Goal: Contribute content: Add original content to the website for others to see

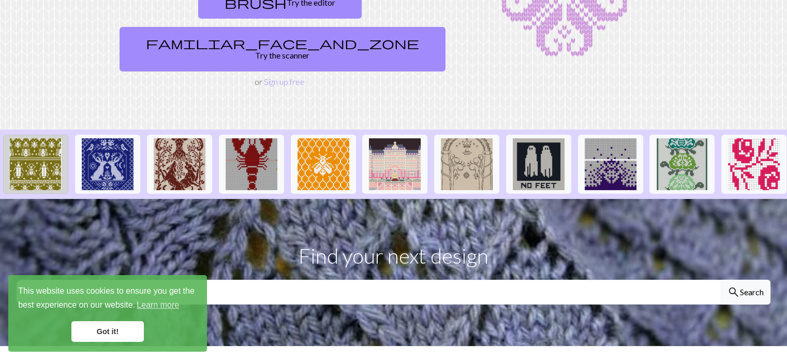
click at [31, 138] on img at bounding box center [36, 164] width 52 height 52
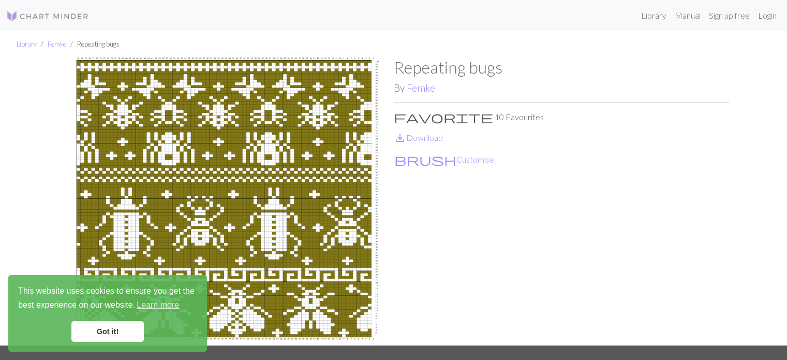
click at [125, 330] on link "Got it!" at bounding box center [107, 331] width 72 height 21
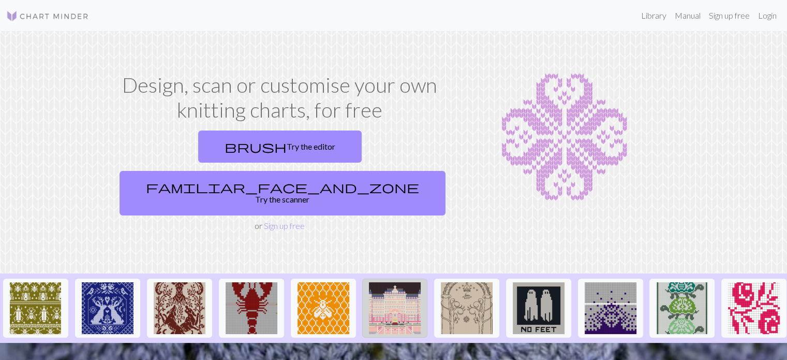
click at [378, 282] on img at bounding box center [395, 308] width 52 height 52
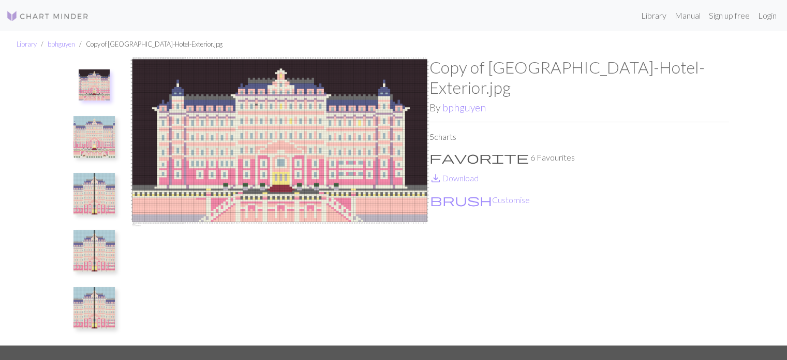
click at [94, 174] on img at bounding box center [93, 193] width 41 height 41
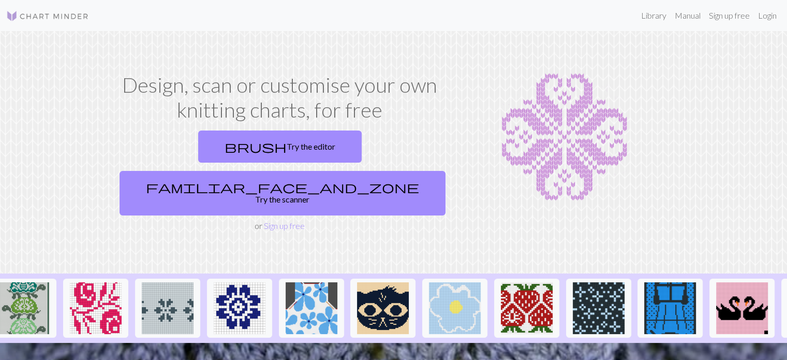
scroll to position [0, 689]
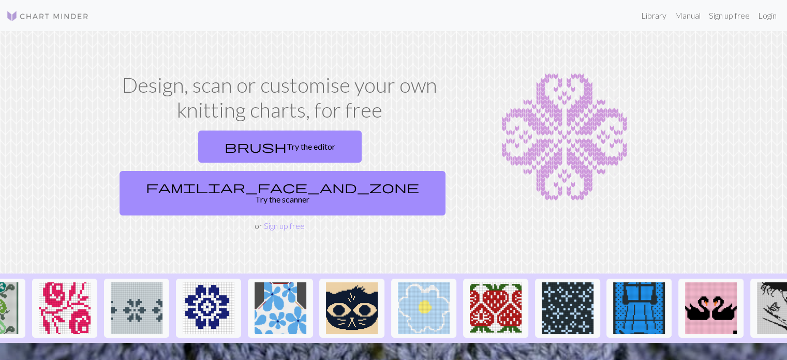
drag, startPoint x: 606, startPoint y: 321, endPoint x: 616, endPoint y: 319, distance: 10.0
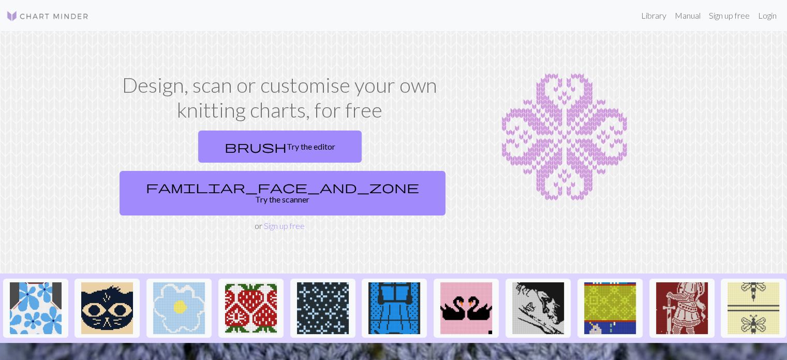
scroll to position [0, 1003]
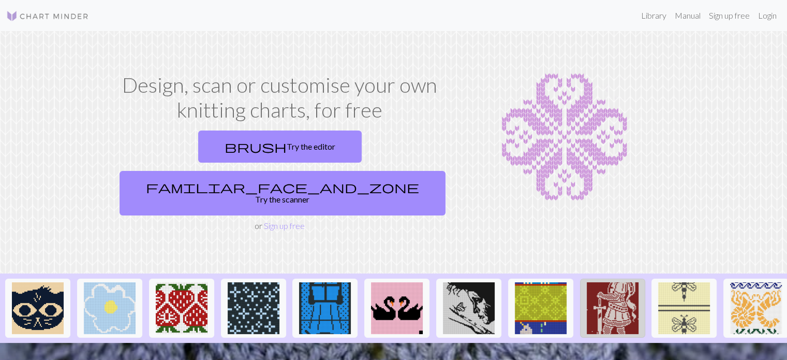
click at [609, 282] on img at bounding box center [613, 308] width 52 height 52
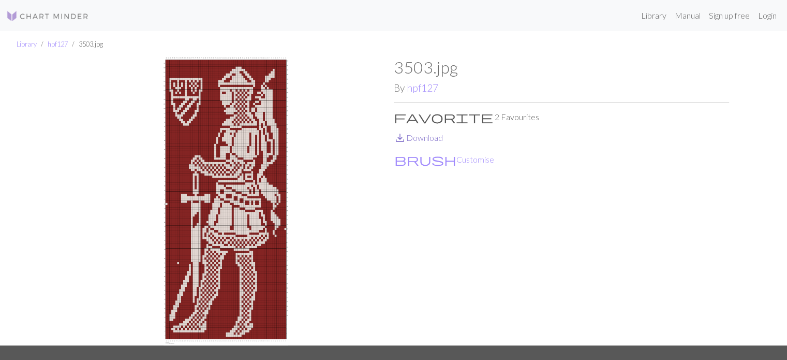
click at [427, 140] on link "save_alt Download" at bounding box center [418, 137] width 49 height 10
click at [665, 113] on p "favorite 2 Favourites" at bounding box center [561, 117] width 335 height 12
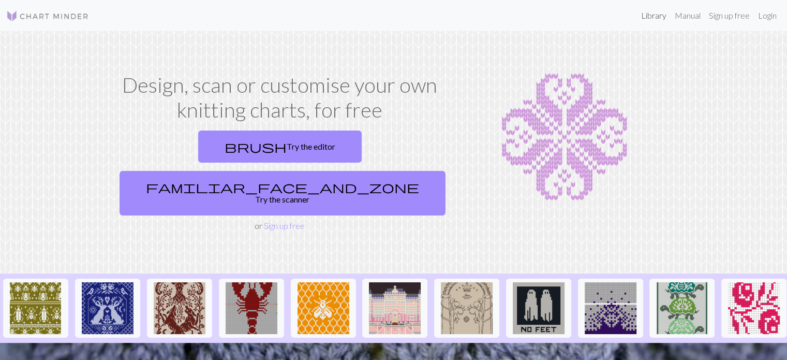
click at [651, 24] on link "Library" at bounding box center [654, 15] width 34 height 21
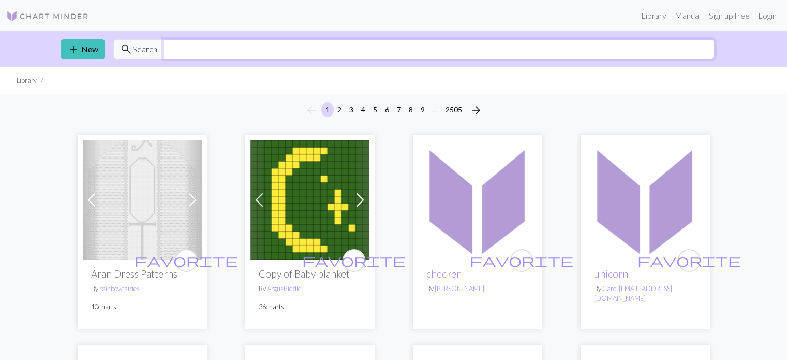
click at [185, 49] on input "text" at bounding box center [438, 49] width 551 height 20
type input "medieval"
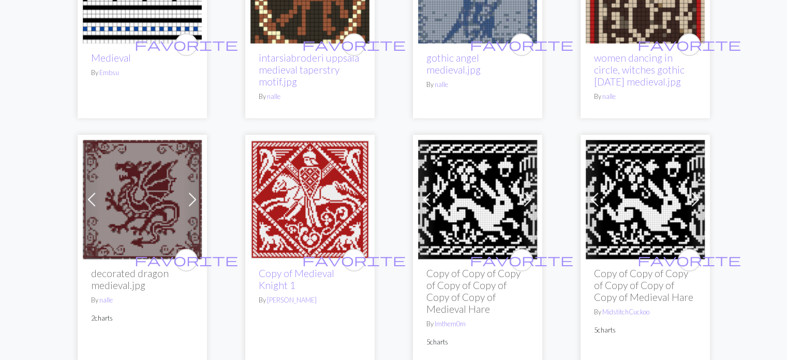
scroll to position [886, 0]
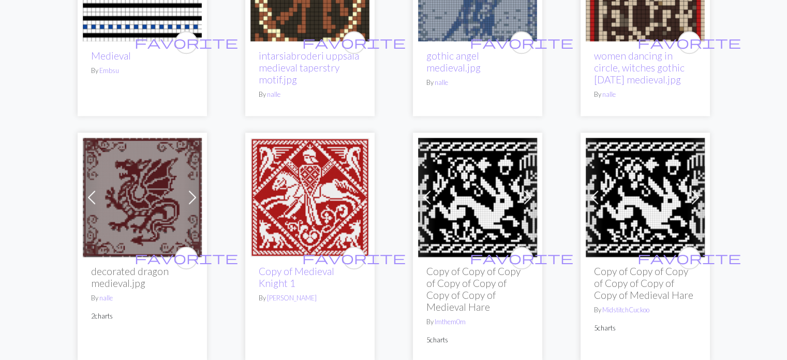
click at [295, 179] on img at bounding box center [309, 197] width 119 height 119
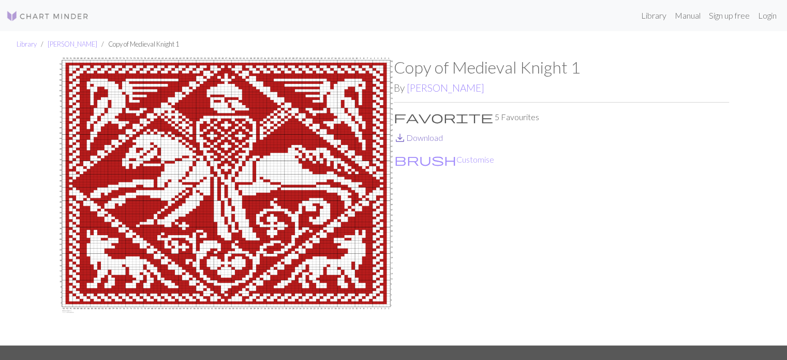
click at [425, 137] on link "save_alt Download" at bounding box center [418, 137] width 49 height 10
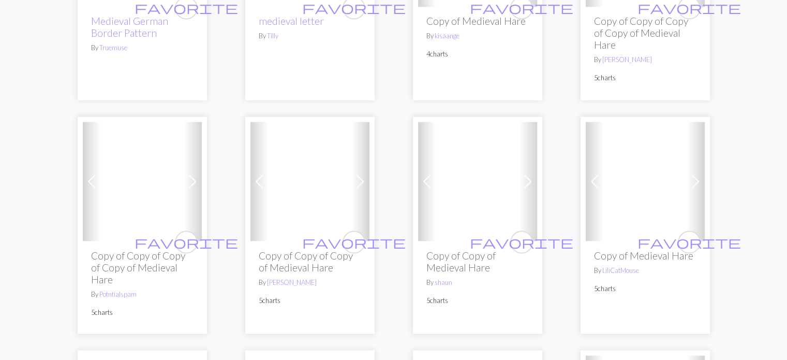
scroll to position [1820, 0]
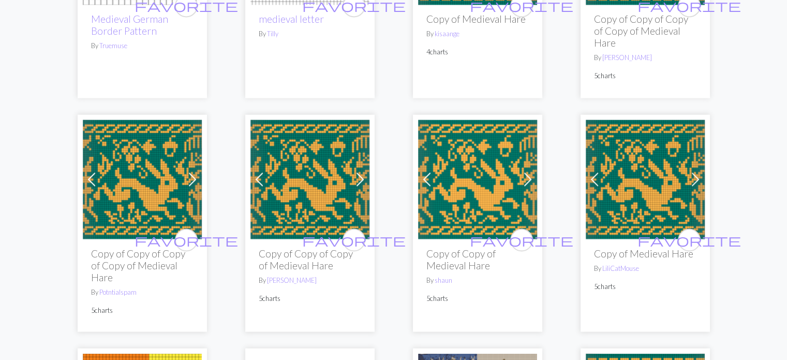
click at [648, 170] on img at bounding box center [645, 179] width 119 height 119
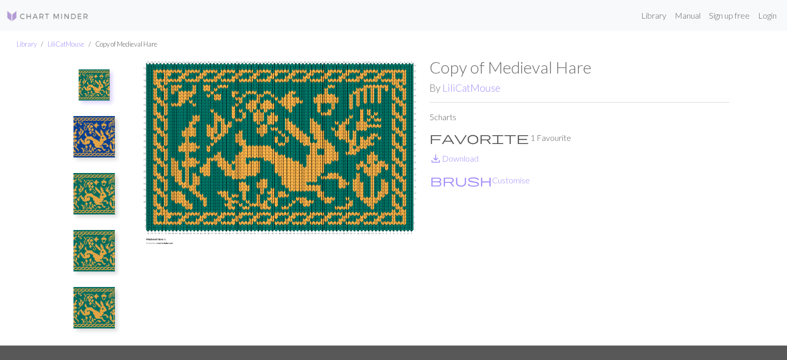
click at [83, 134] on img at bounding box center [93, 136] width 41 height 41
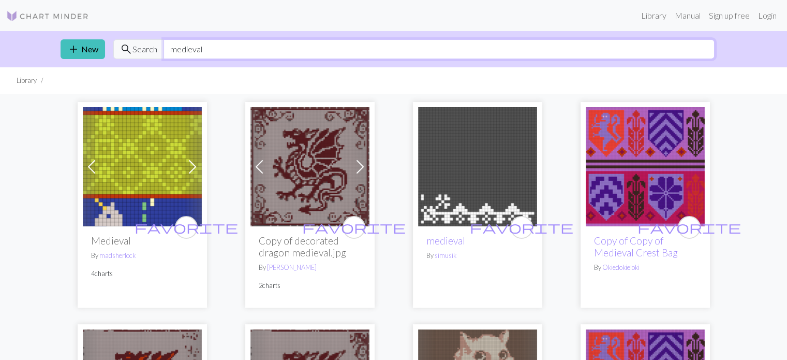
drag, startPoint x: 225, startPoint y: 54, endPoint x: 103, endPoint y: 27, distance: 124.5
click at [103, 27] on div "Library Manual Sign up free Login add New search Search medieval Library Previo…" at bounding box center [393, 180] width 787 height 360
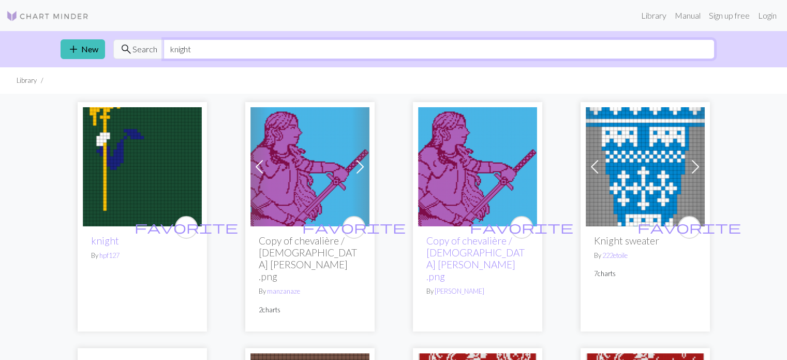
drag, startPoint x: 218, startPoint y: 44, endPoint x: 144, endPoint y: 36, distance: 74.5
click at [144, 36] on div "add New search Search knight" at bounding box center [393, 49] width 683 height 36
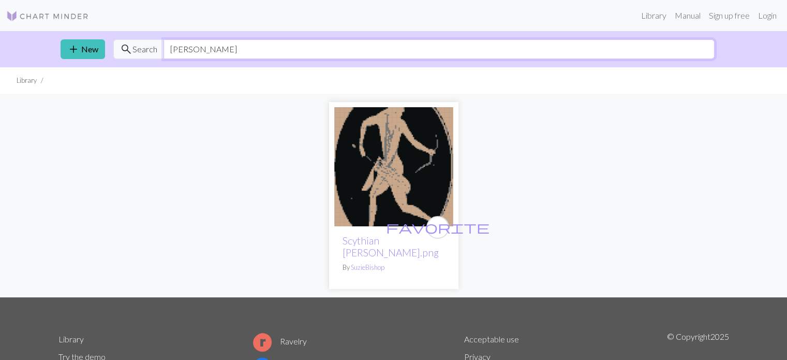
drag, startPoint x: 193, startPoint y: 45, endPoint x: 142, endPoint y: 40, distance: 51.0
click at [142, 40] on div "search Search archer" at bounding box center [413, 49] width 601 height 20
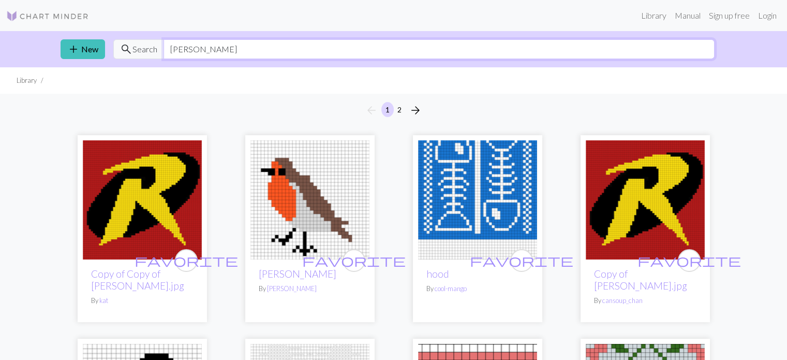
click at [190, 46] on input "robin hood" at bounding box center [438, 49] width 551 height 20
type input "robinhood"
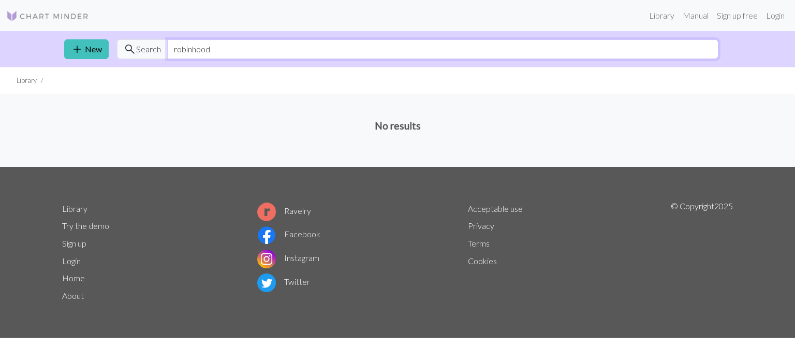
drag, startPoint x: 235, startPoint y: 40, endPoint x: 115, endPoint y: 51, distance: 120.6
click at [115, 51] on div "add New search Search robinhood" at bounding box center [397, 49] width 683 height 36
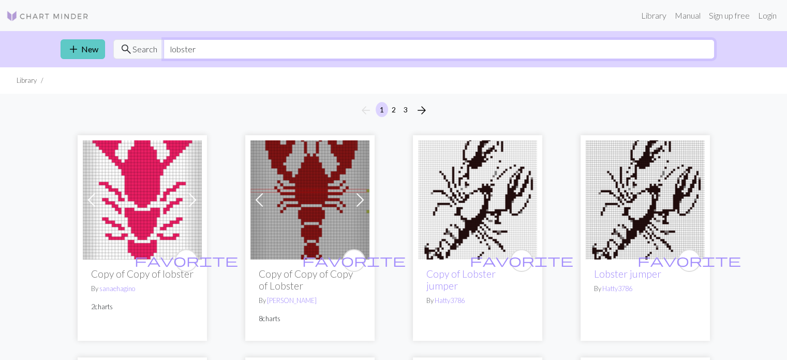
drag, startPoint x: 203, startPoint y: 49, endPoint x: 95, endPoint y: 56, distance: 108.3
click at [95, 56] on div "add New search Search lobster" at bounding box center [393, 49] width 683 height 36
type input "shark"
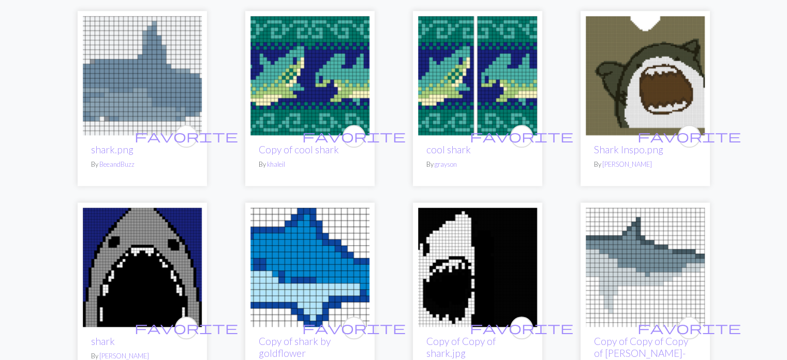
scroll to position [964, 0]
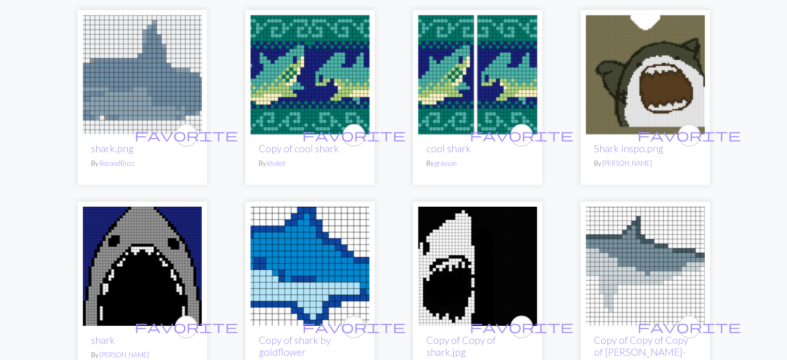
click at [294, 74] on img at bounding box center [309, 74] width 119 height 119
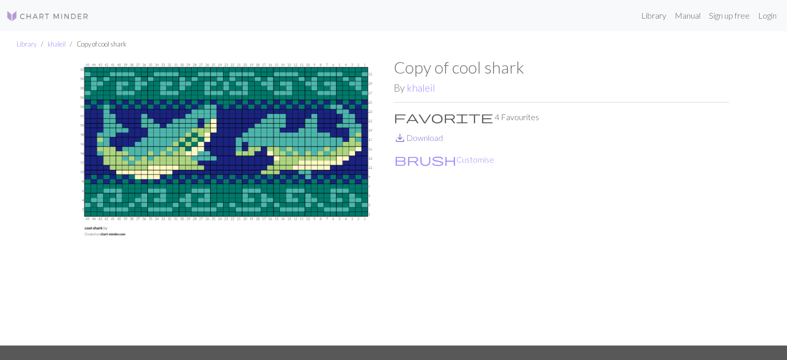
click at [430, 136] on link "save_alt Download" at bounding box center [418, 137] width 49 height 10
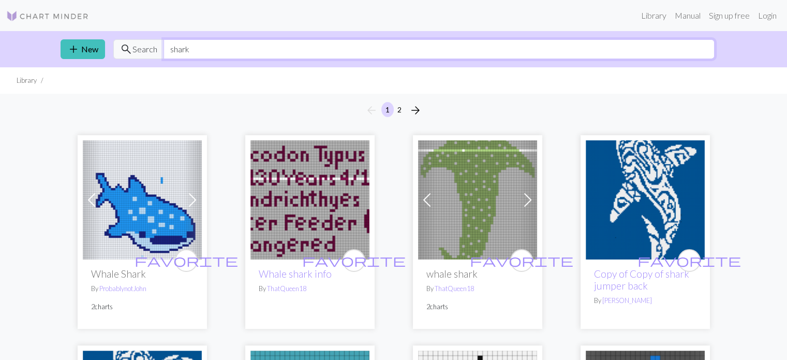
drag, startPoint x: 218, startPoint y: 45, endPoint x: 96, endPoint y: 25, distance: 124.3
click at [96, 25] on div "Library Manual Sign up free Login add New search Search shark Library arrow_bac…" at bounding box center [393, 180] width 787 height 360
type input "jaws"
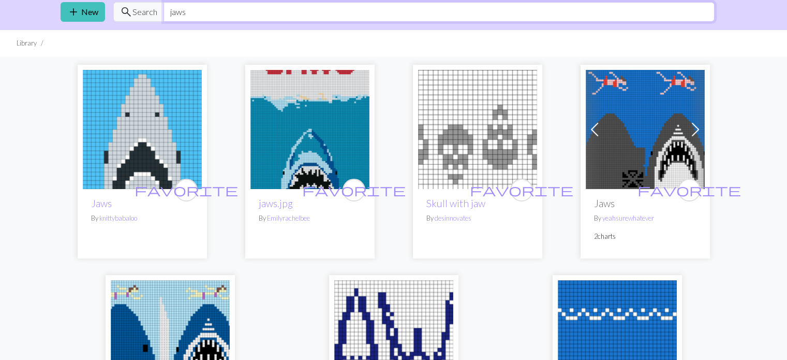
scroll to position [57, 0]
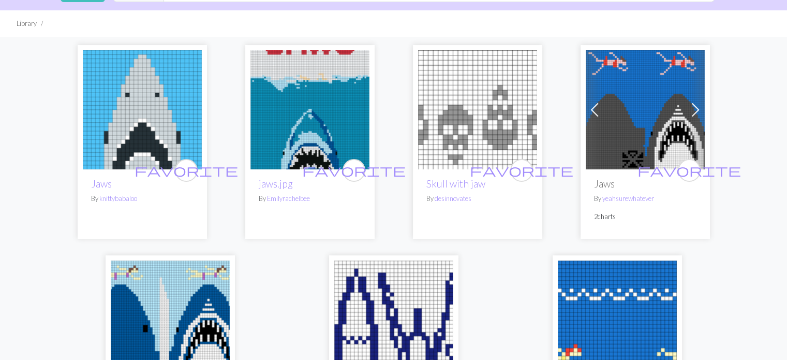
click at [319, 107] on img at bounding box center [309, 109] width 119 height 119
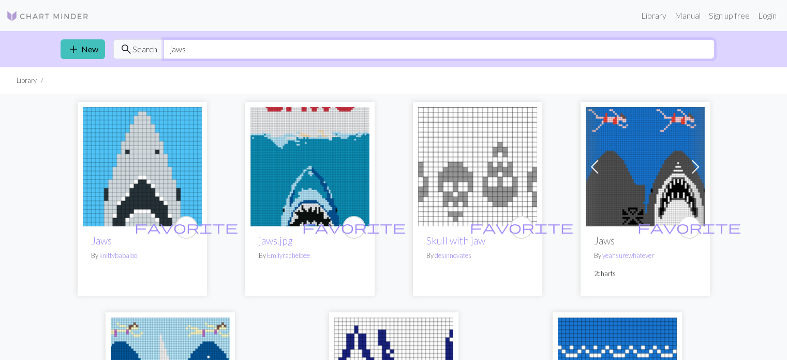
drag, startPoint x: 199, startPoint y: 17, endPoint x: 132, endPoint y: -4, distance: 70.2
click at [132, 0] on html "This website uses cookies to ensure you get the best experience on our website.…" at bounding box center [393, 180] width 787 height 360
type input "fish"
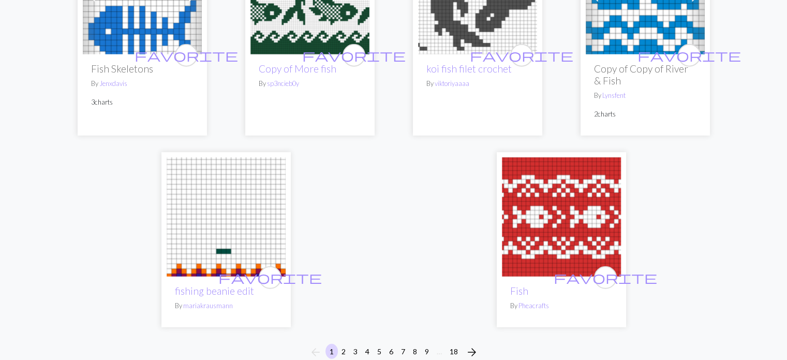
scroll to position [2826, 0]
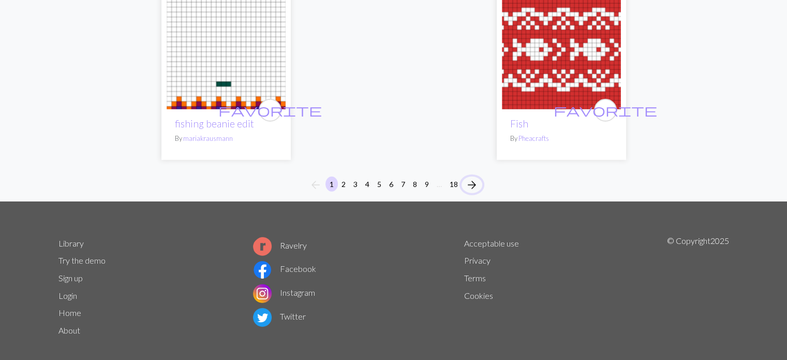
click at [472, 177] on span "arrow_forward" at bounding box center [472, 184] width 12 height 14
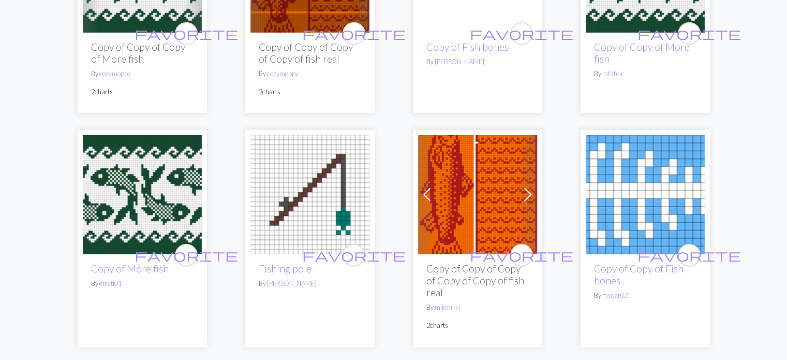
scroll to position [2543, 0]
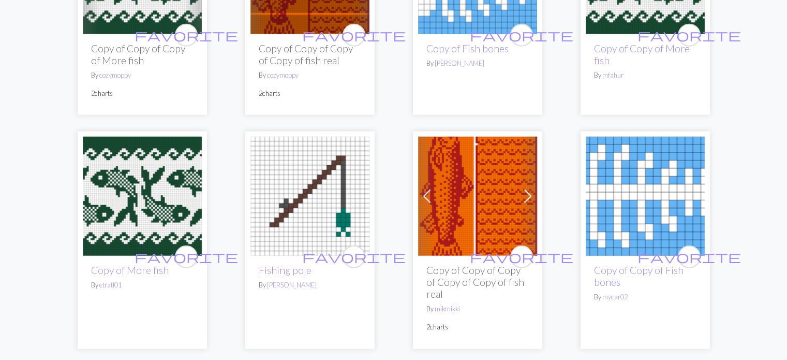
click at [460, 182] on img at bounding box center [477, 196] width 119 height 119
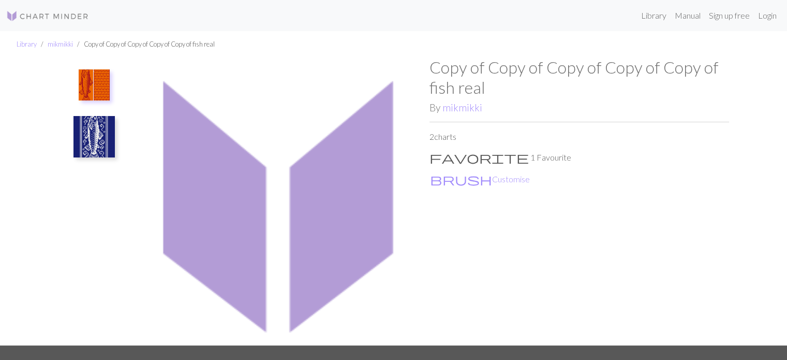
click at [110, 143] on img at bounding box center [93, 136] width 41 height 41
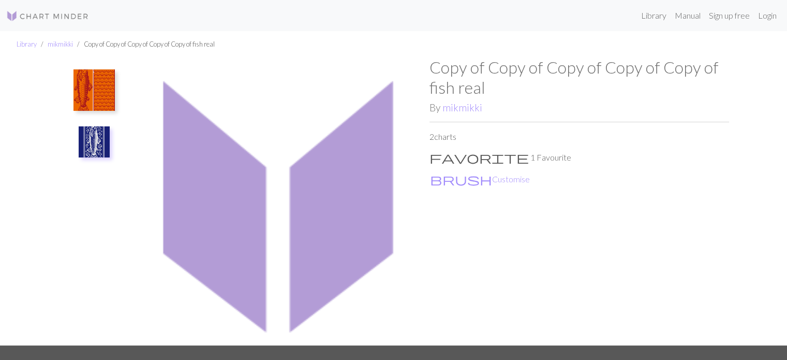
click at [108, 95] on img at bounding box center [93, 89] width 41 height 41
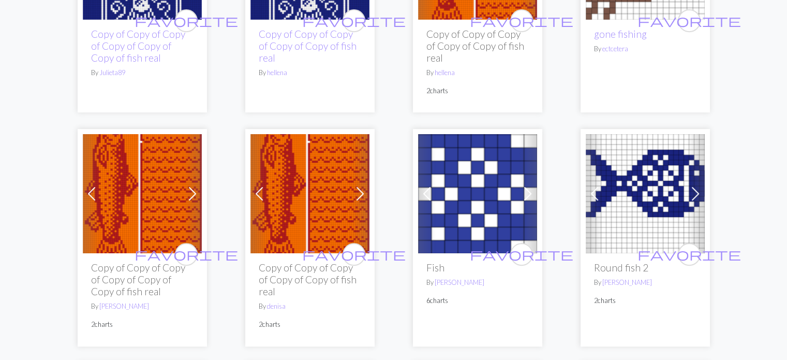
scroll to position [475, 0]
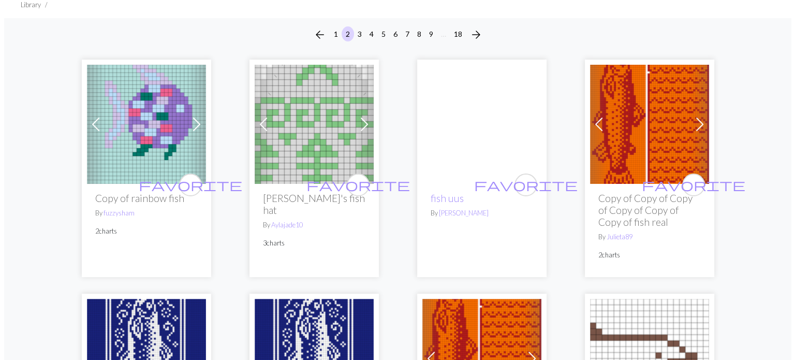
scroll to position [0, 0]
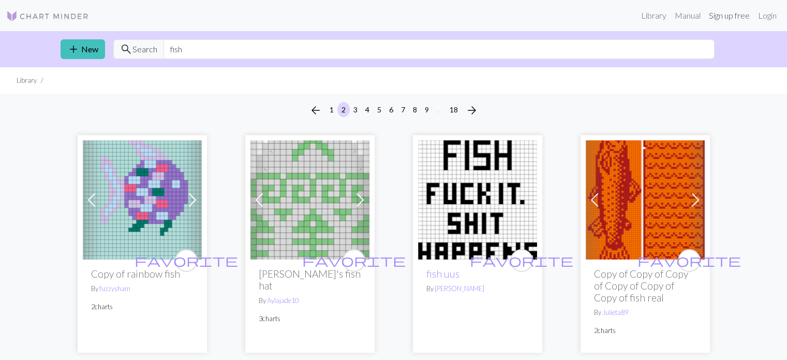
click at [712, 18] on link "Sign up free" at bounding box center [729, 15] width 49 height 21
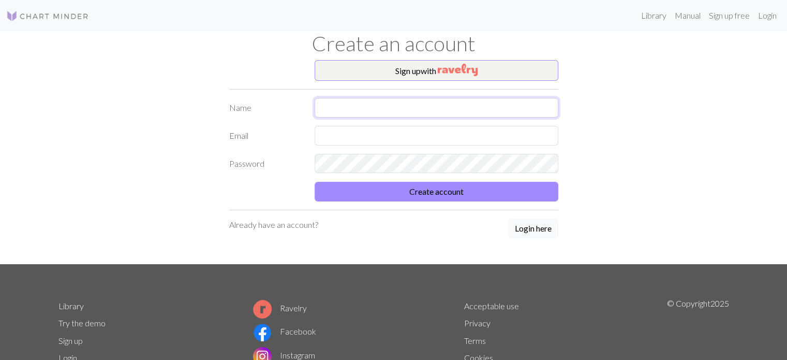
click at [516, 105] on input "text" at bounding box center [437, 108] width 244 height 20
type input "Claude"
click at [454, 128] on input "text" at bounding box center [437, 136] width 244 height 20
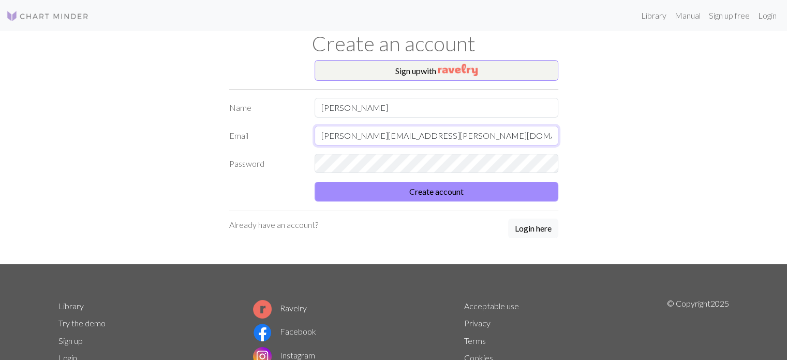
type input "claude.sharkey@gmail.com"
click at [409, 177] on form "Name Claude Email claude.sharkey@gmail.com Password Create account" at bounding box center [393, 149] width 329 height 103
click at [423, 71] on button "Sign up with" at bounding box center [437, 70] width 244 height 21
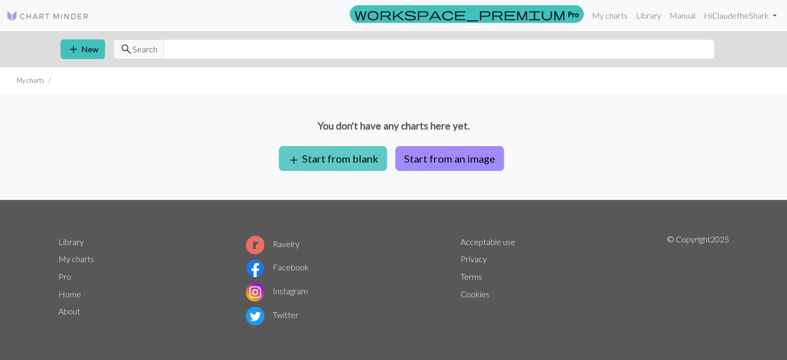
click at [343, 156] on button "add Start from blank" at bounding box center [333, 158] width 108 height 25
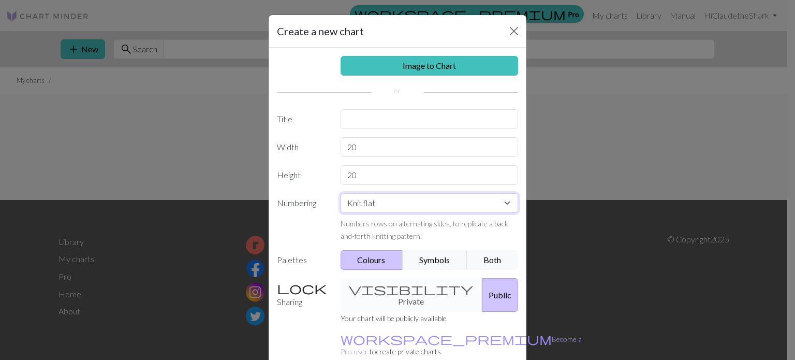
click at [414, 200] on select "Knit flat Knit in the round Lace knitting Cross stitch" at bounding box center [429, 203] width 178 height 20
click at [360, 142] on input "20" at bounding box center [429, 147] width 178 height 20
type input "200"
click at [362, 171] on input "20" at bounding box center [429, 175] width 178 height 20
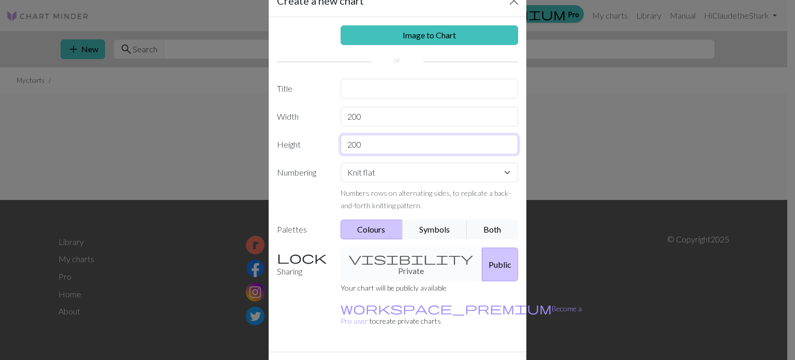
scroll to position [48, 0]
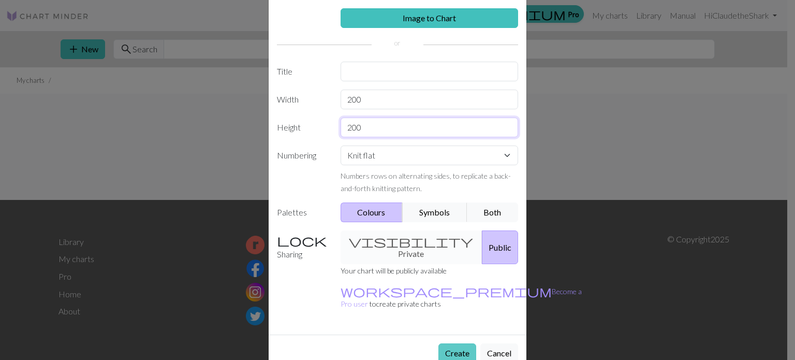
type input "200"
click at [457, 343] on button "Create" at bounding box center [457, 353] width 38 height 20
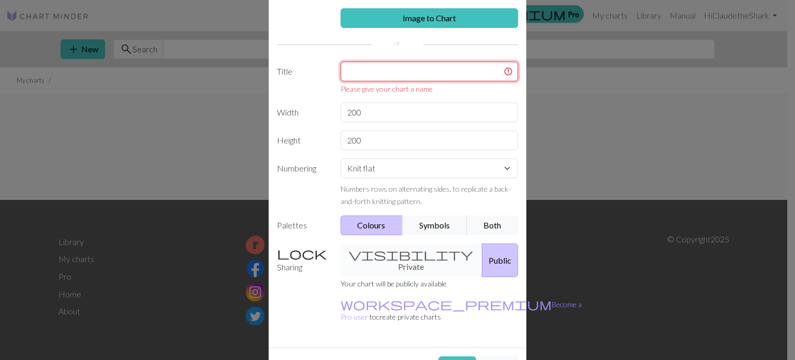
click at [394, 70] on input "text" at bounding box center [429, 72] width 178 height 20
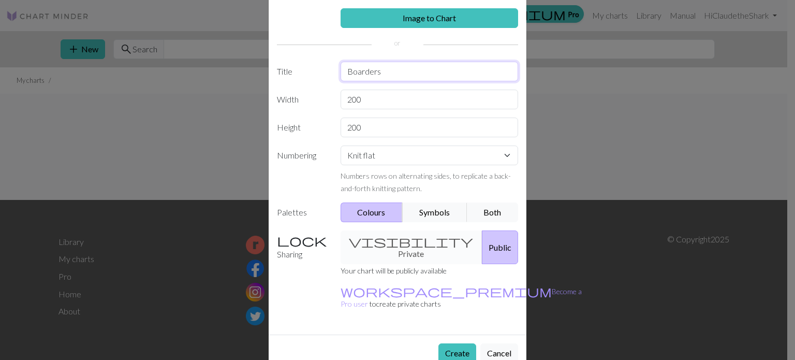
type input "Boarders"
click at [459, 343] on button "Create" at bounding box center [457, 353] width 38 height 20
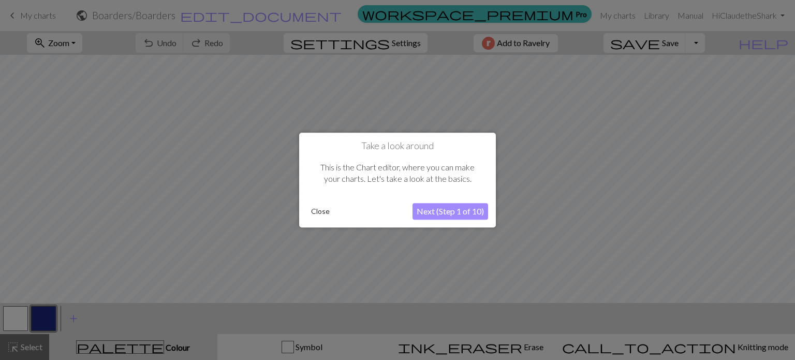
click at [445, 213] on button "Next (Step 1 of 10)" at bounding box center [450, 211] width 76 height 17
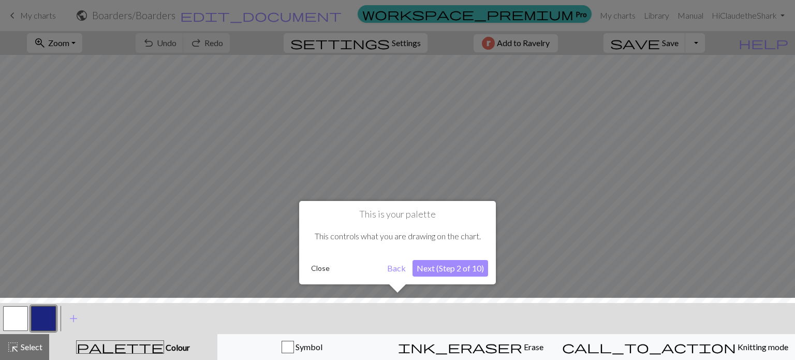
click at [443, 272] on button "Next (Step 2 of 10)" at bounding box center [450, 268] width 76 height 17
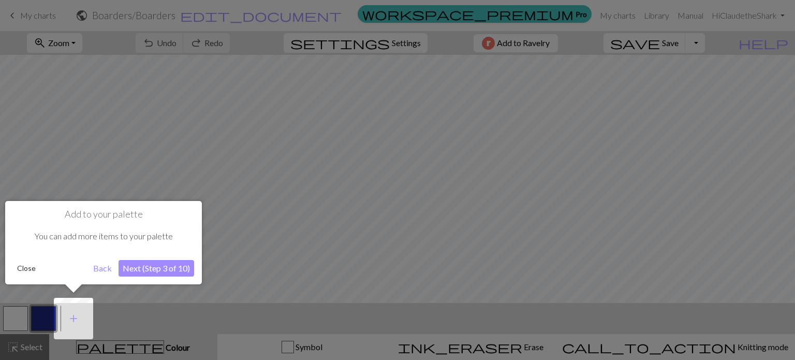
click at [143, 269] on button "Next (Step 3 of 10)" at bounding box center [156, 268] width 76 height 17
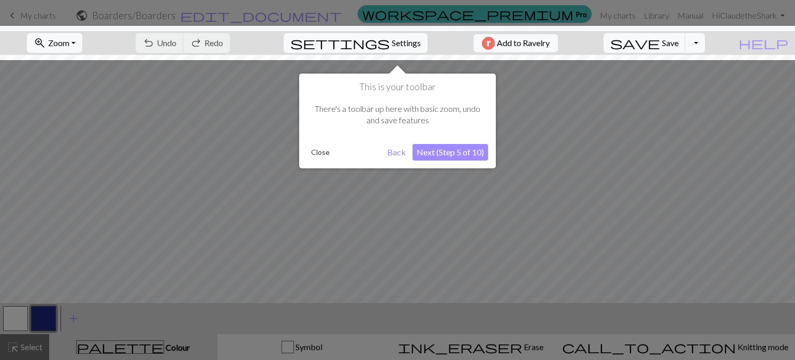
click at [447, 152] on button "Next (Step 5 of 10)" at bounding box center [450, 152] width 76 height 17
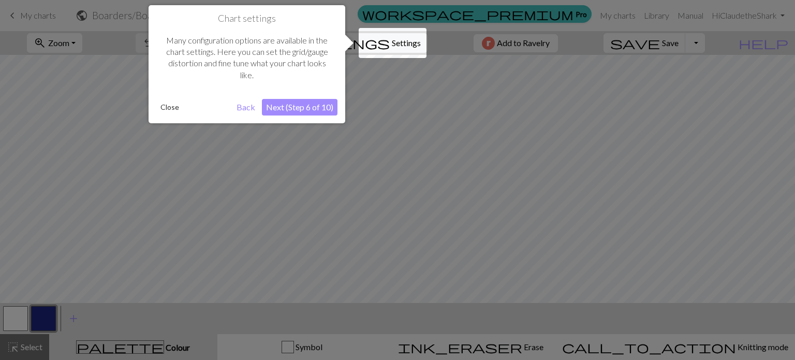
click at [309, 111] on button "Next (Step 6 of 10)" at bounding box center [300, 107] width 76 height 17
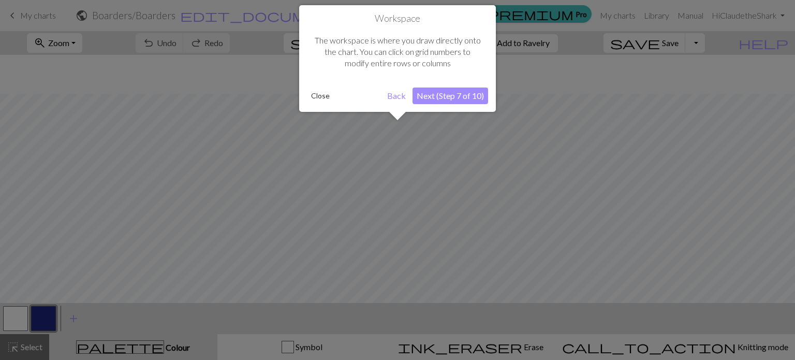
scroll to position [39, 0]
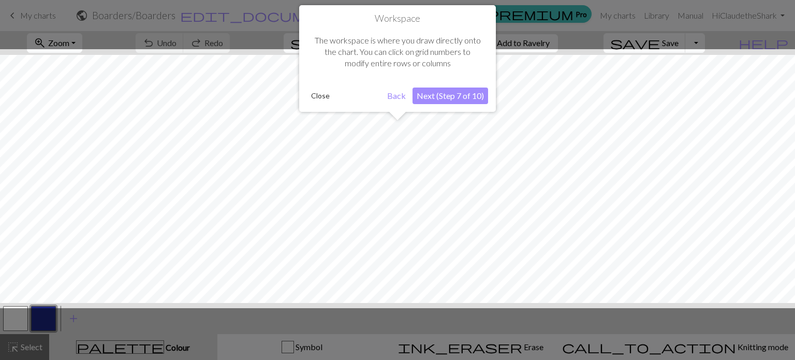
click at [444, 101] on button "Next (Step 7 of 10)" at bounding box center [450, 95] width 76 height 17
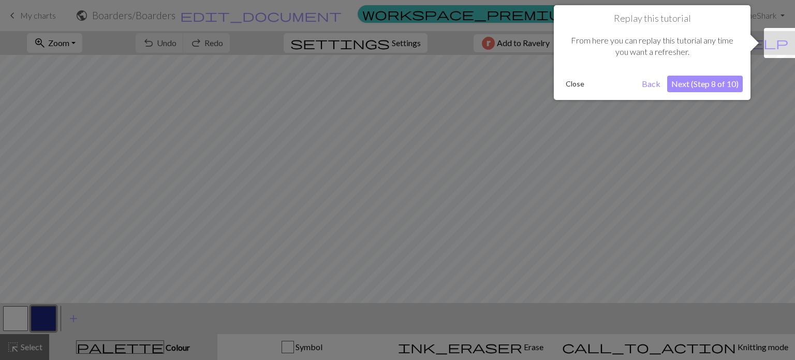
click at [712, 84] on button "Next (Step 8 of 10)" at bounding box center [705, 84] width 76 height 17
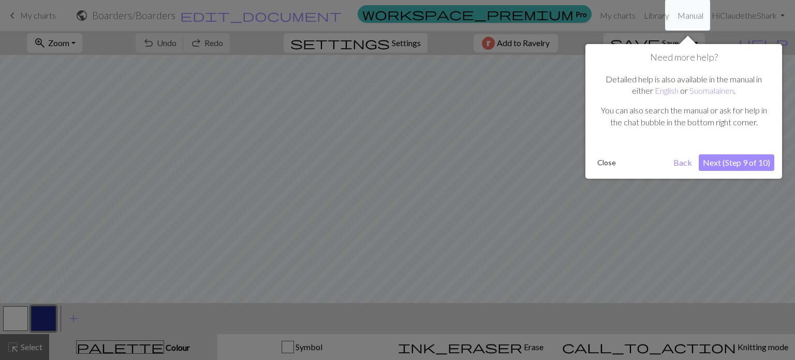
click at [739, 160] on button "Next (Step 9 of 10)" at bounding box center [736, 162] width 76 height 17
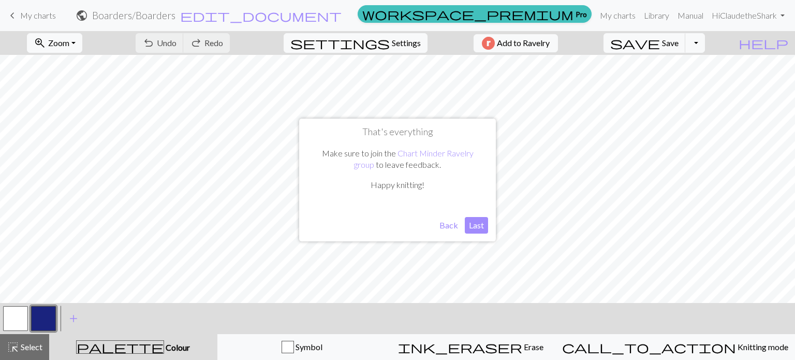
click at [477, 226] on button "Last" at bounding box center [476, 225] width 23 height 17
click at [72, 314] on span "add" at bounding box center [73, 318] width 12 height 14
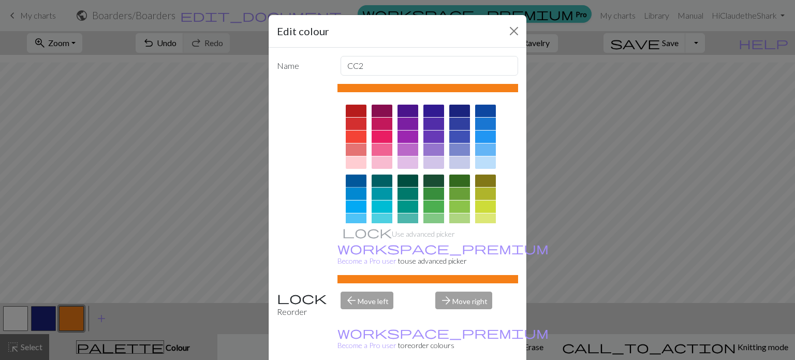
click at [354, 181] on div at bounding box center [356, 180] width 21 height 12
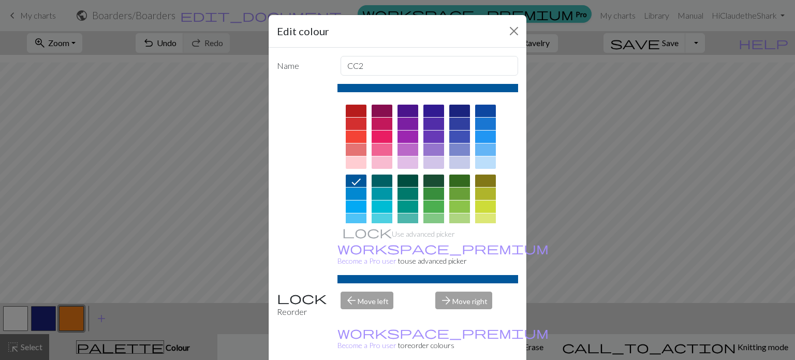
click at [27, 263] on div "Edit colour Name CC2 Use advanced picker workspace_premium Become a Pro user to…" at bounding box center [397, 180] width 795 height 360
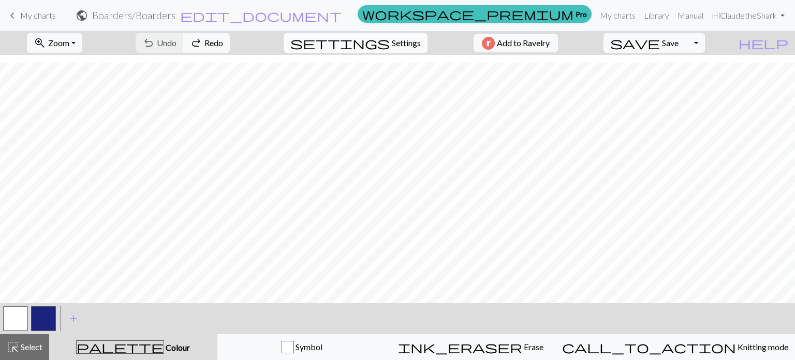
click at [397, 43] on span "Settings" at bounding box center [406, 43] width 29 height 12
select select "aran"
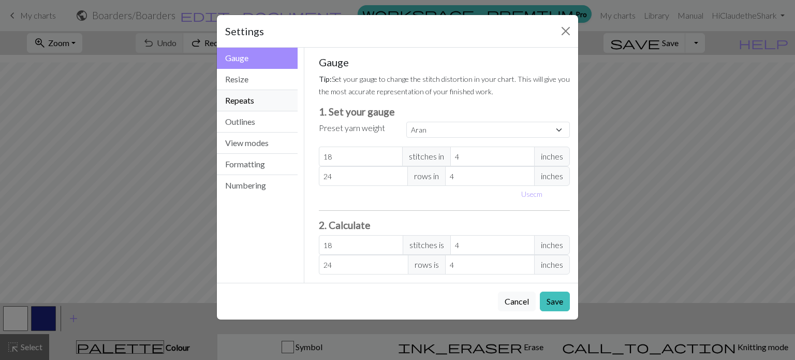
click at [262, 98] on button "Repeats" at bounding box center [257, 100] width 81 height 21
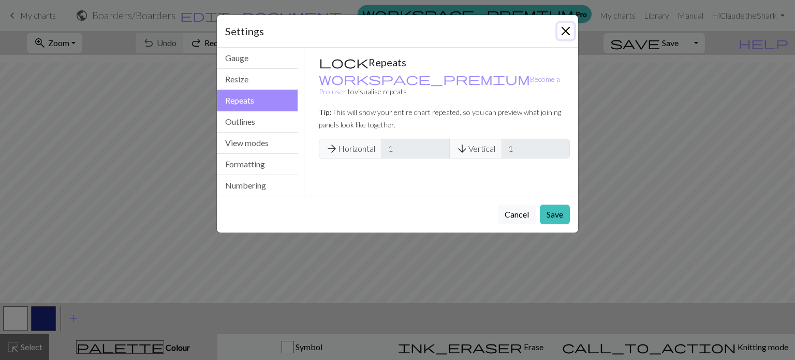
click at [561, 29] on button "Close" at bounding box center [565, 31] width 17 height 17
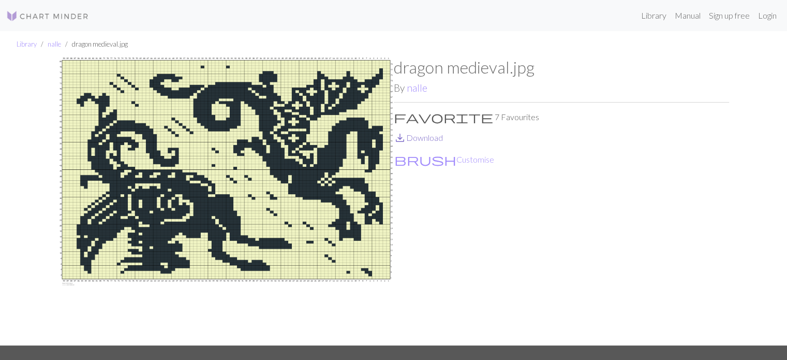
click at [427, 139] on link "save_alt Download" at bounding box center [418, 137] width 49 height 10
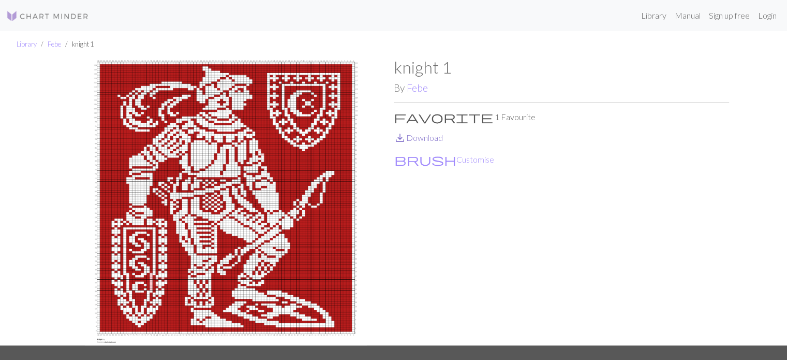
click at [420, 138] on link "save_alt Download" at bounding box center [418, 137] width 49 height 10
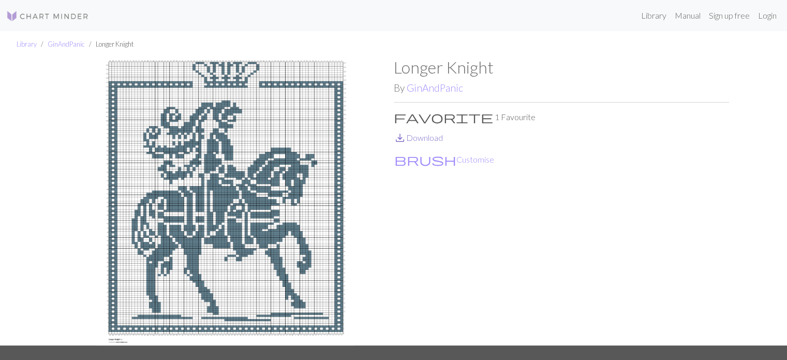
click at [437, 136] on link "save_alt Download" at bounding box center [418, 137] width 49 height 10
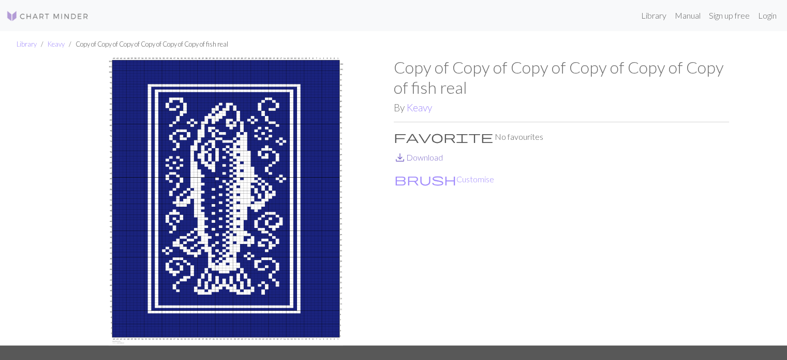
click at [424, 159] on link "save_alt Download" at bounding box center [418, 157] width 49 height 10
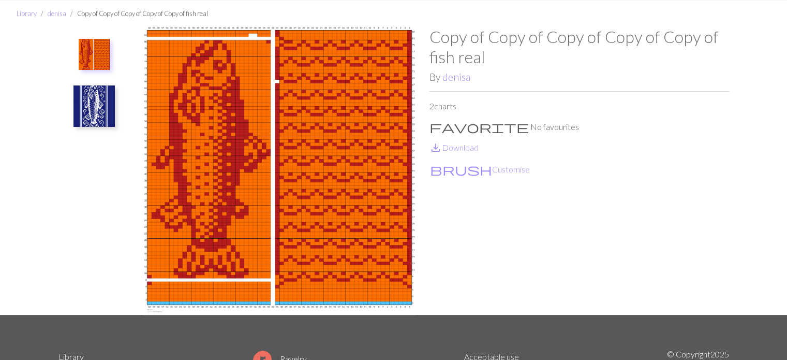
scroll to position [30, 0]
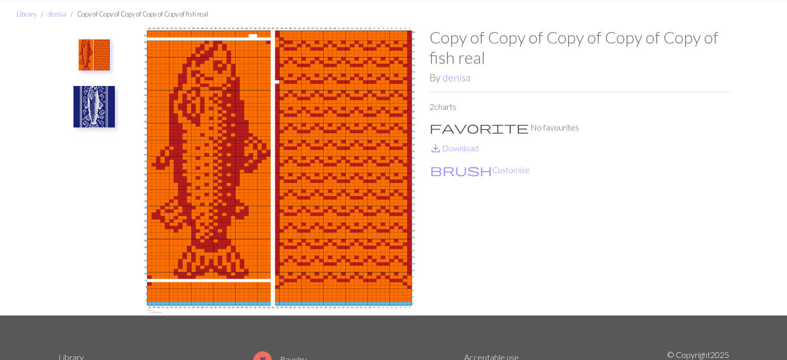
click at [98, 111] on img at bounding box center [93, 106] width 41 height 41
